Goal: Navigation & Orientation: Find specific page/section

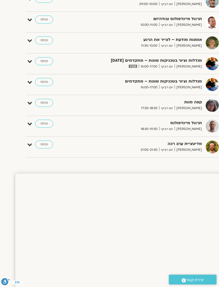
scroll to position [182, -13]
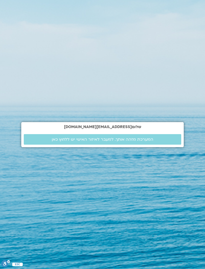
click at [110, 142] on span "המערכת מזהה אותך. למעבר לאיזור האישי יש ללחוץ כאן" at bounding box center [103, 139] width 102 height 5
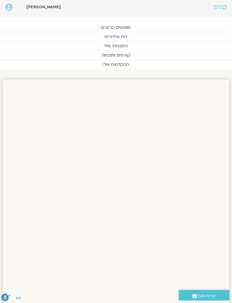
scroll to position [2, 0]
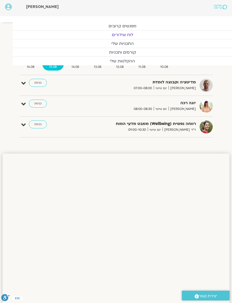
click at [173, 122] on strong "רווחה נפשית (Wellbeing) ממבט מדעי המוח" at bounding box center [142, 124] width 108 height 7
click at [22, 127] on icon at bounding box center [23, 125] width 5 height 7
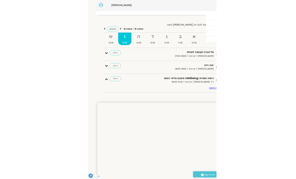
scroll to position [0, 0]
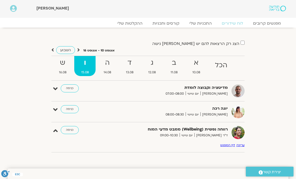
click at [69, 133] on link "כניסה" at bounding box center [70, 130] width 18 height 8
click at [72, 126] on link "כניסה" at bounding box center [70, 130] width 18 height 8
click at [219, 131] on strong "רווחה נפשית (Wellbeing) ממבט מדעי המוח" at bounding box center [174, 129] width 108 height 7
click at [55, 131] on icon at bounding box center [55, 130] width 5 height 7
click at [71, 128] on link "כניסה" at bounding box center [70, 130] width 18 height 8
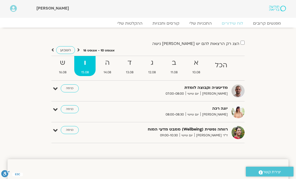
click at [71, 129] on link "כניסה" at bounding box center [70, 130] width 18 height 8
click at [74, 128] on link "כניסה" at bounding box center [70, 130] width 18 height 8
